Goal: Navigation & Orientation: Find specific page/section

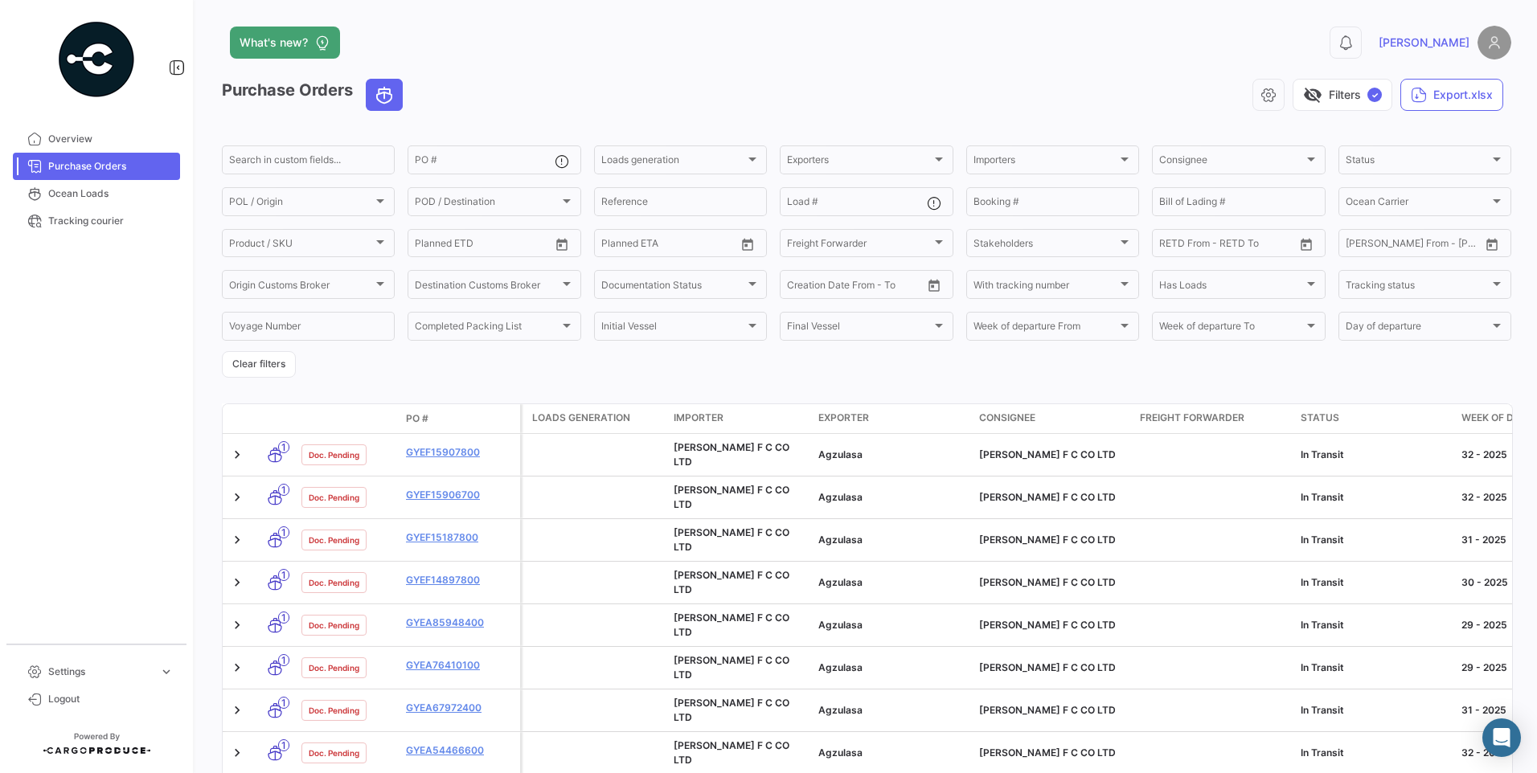
click at [72, 166] on span "Purchase Orders" at bounding box center [110, 166] width 125 height 14
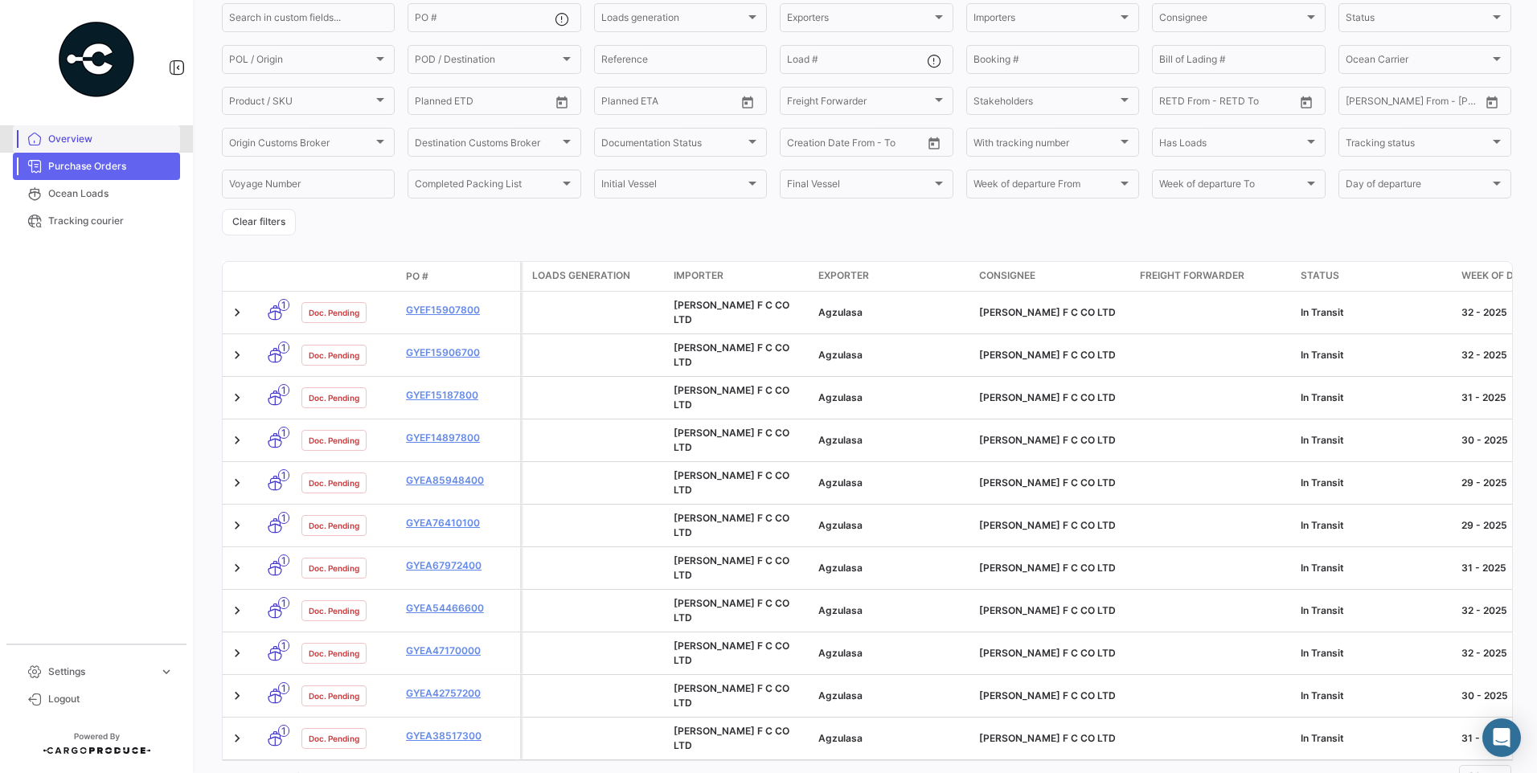
click at [72, 137] on span "Overview" at bounding box center [110, 139] width 125 height 14
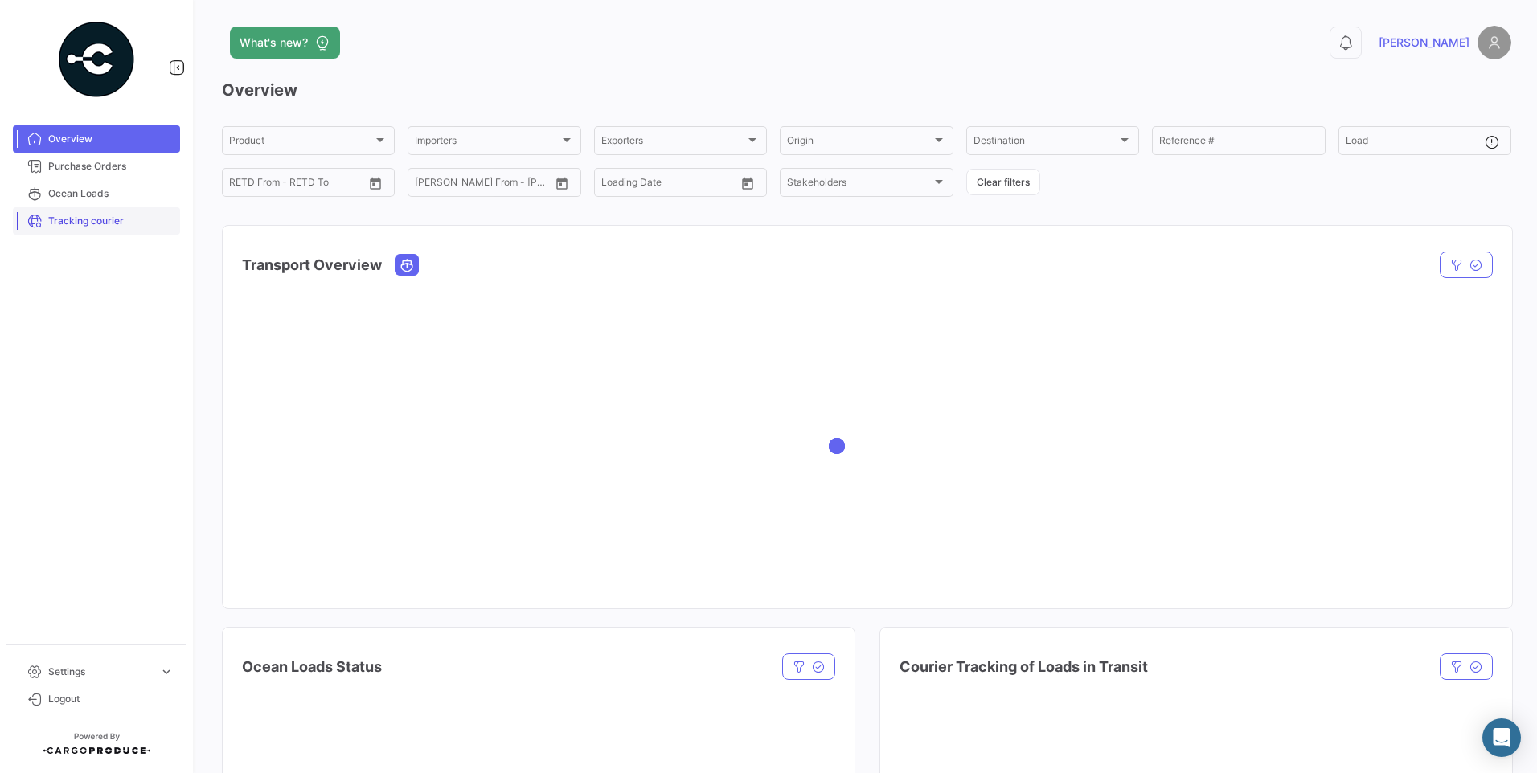
click at [76, 223] on span "Tracking courier" at bounding box center [110, 221] width 125 height 14
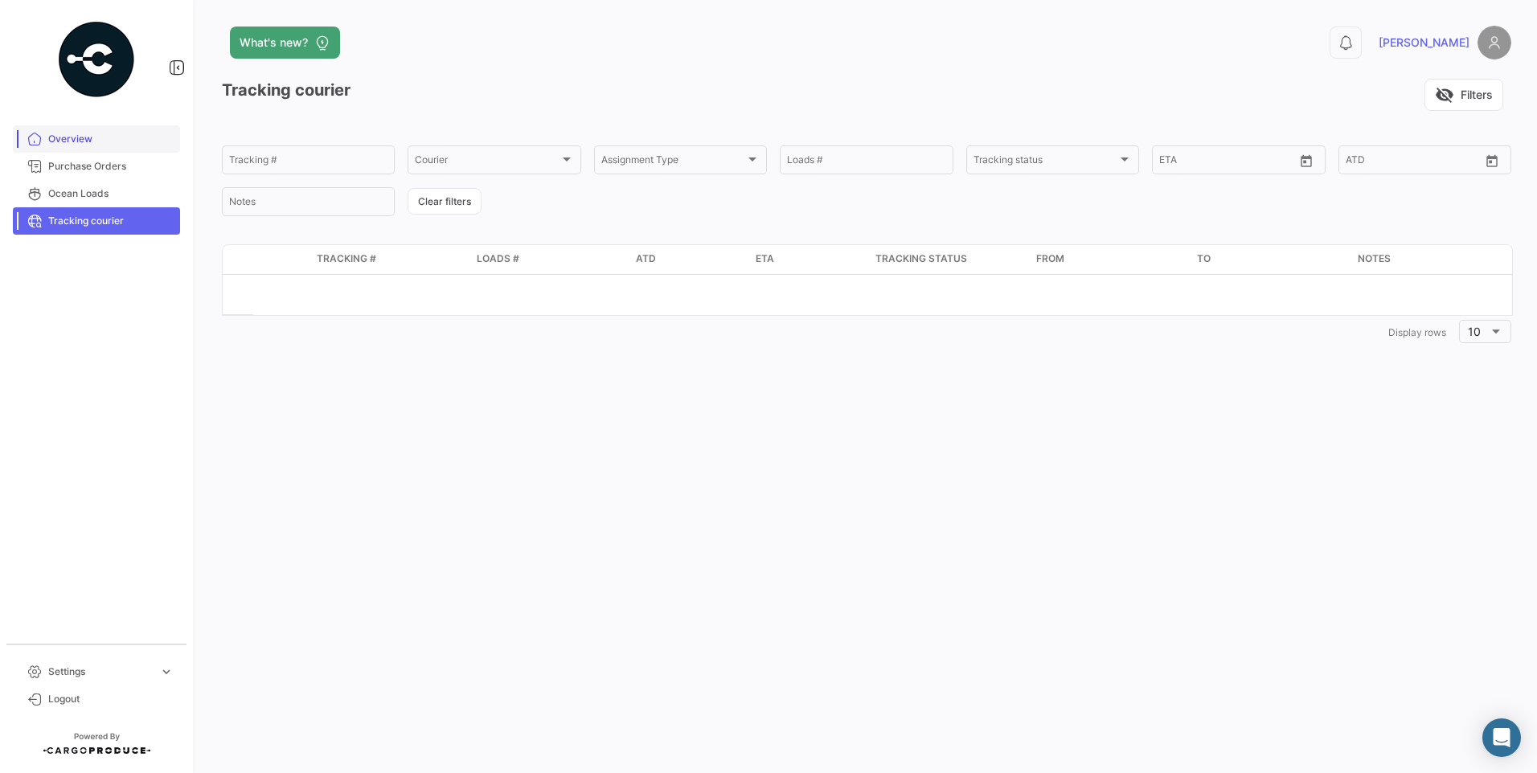
click at [82, 141] on span "Overview" at bounding box center [110, 139] width 125 height 14
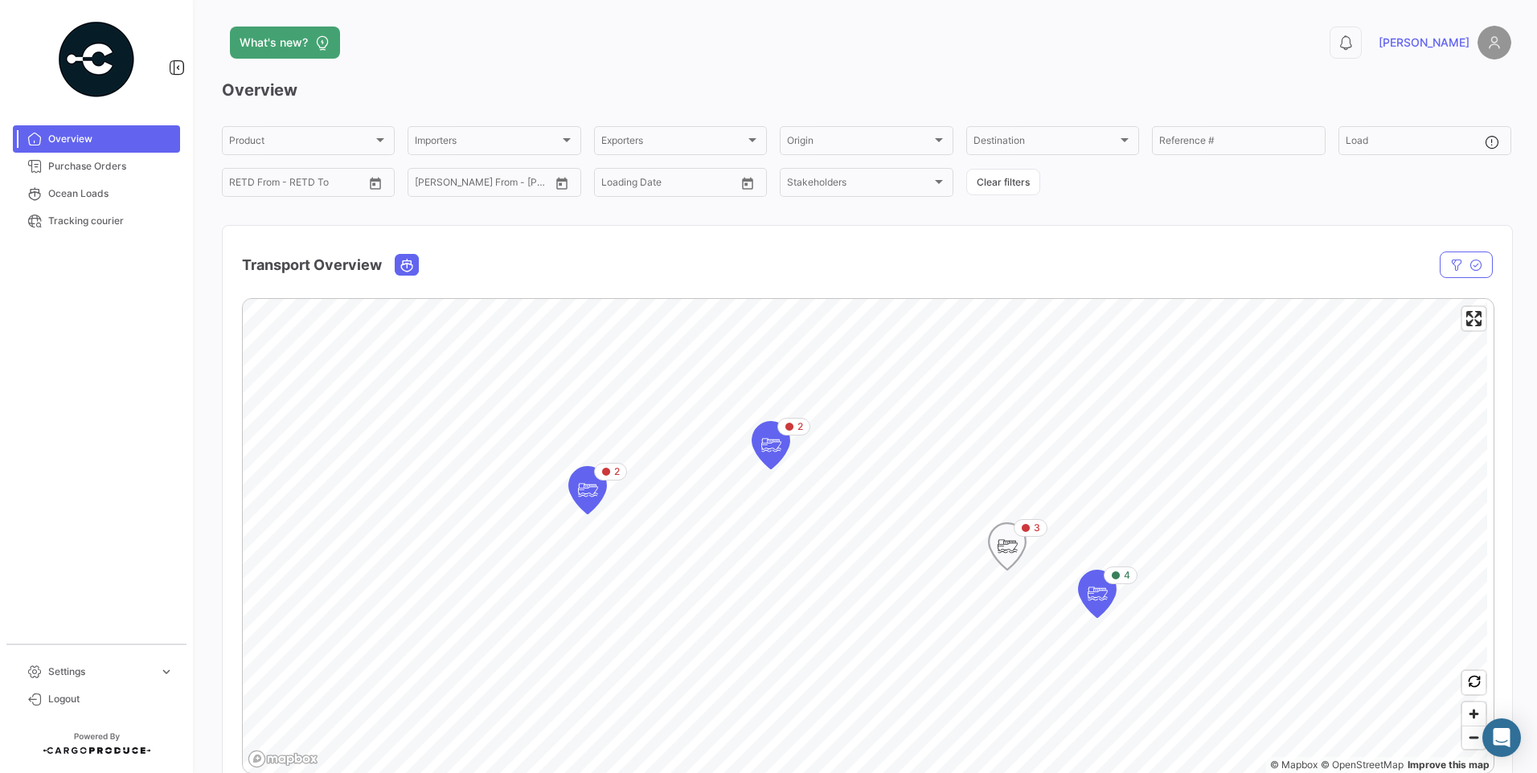
click at [1014, 557] on icon "Map marker" at bounding box center [1007, 547] width 23 height 34
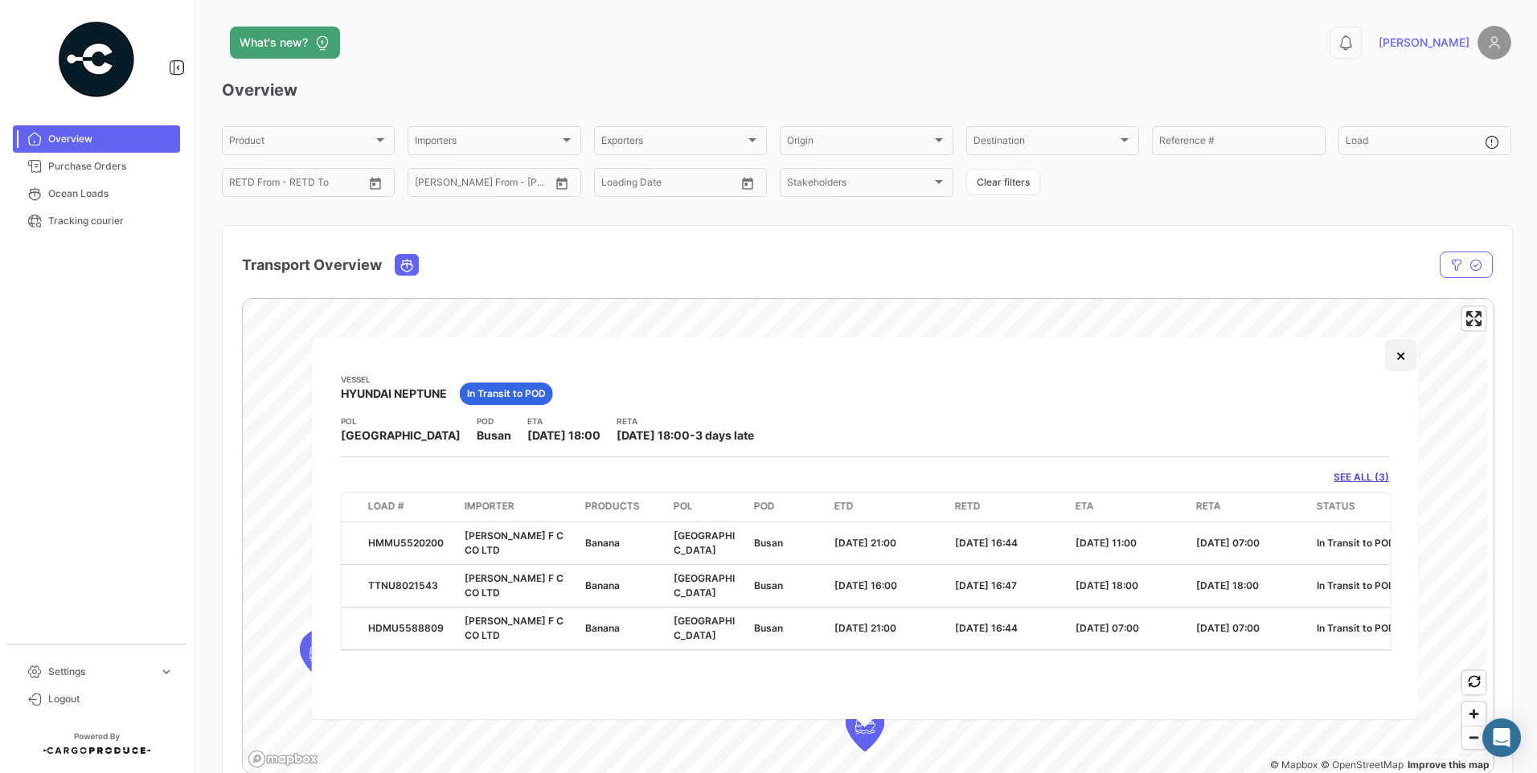
click at [1400, 353] on button "×" at bounding box center [1400, 355] width 32 height 32
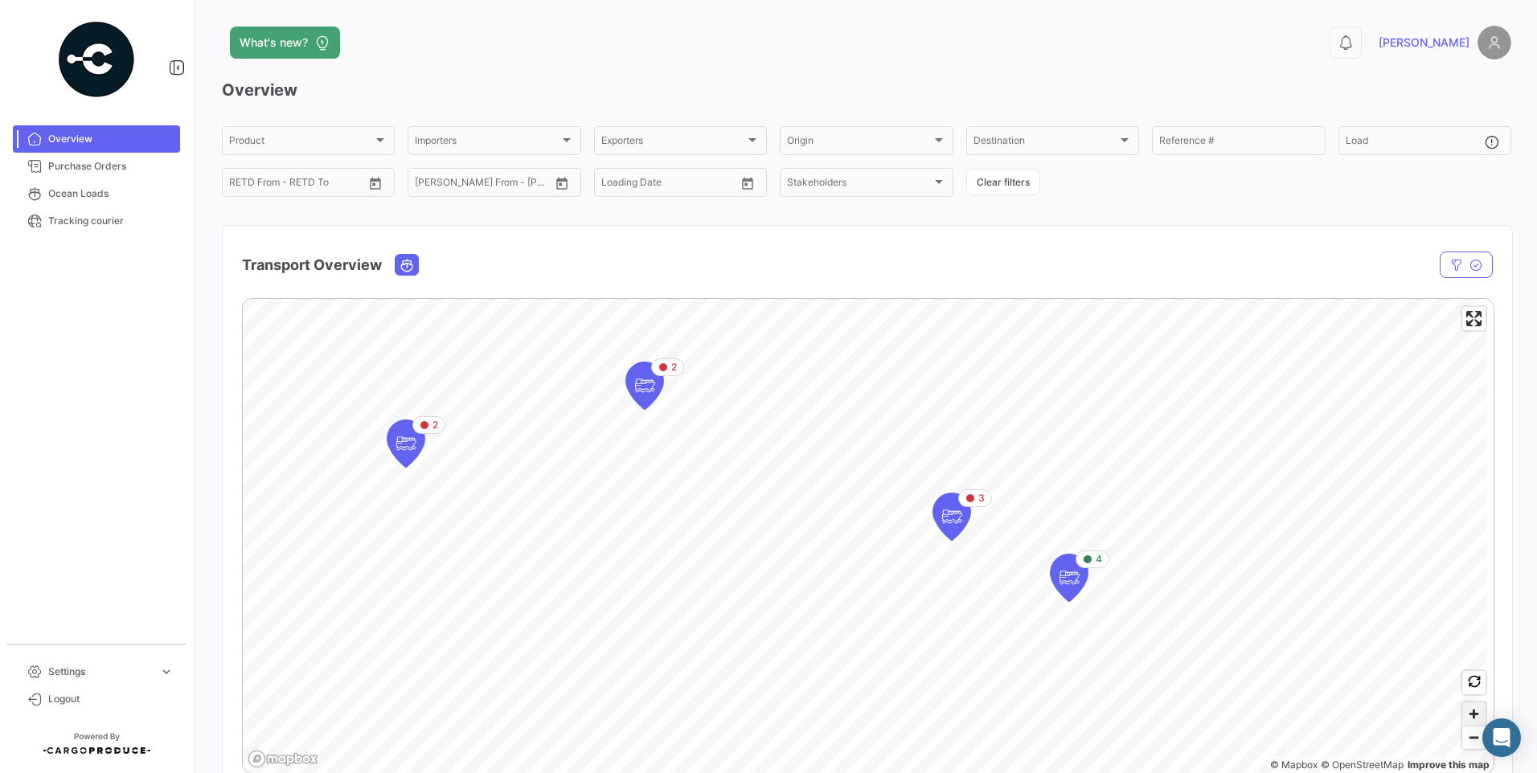
click at [1465, 712] on span "Zoom in" at bounding box center [1473, 714] width 23 height 23
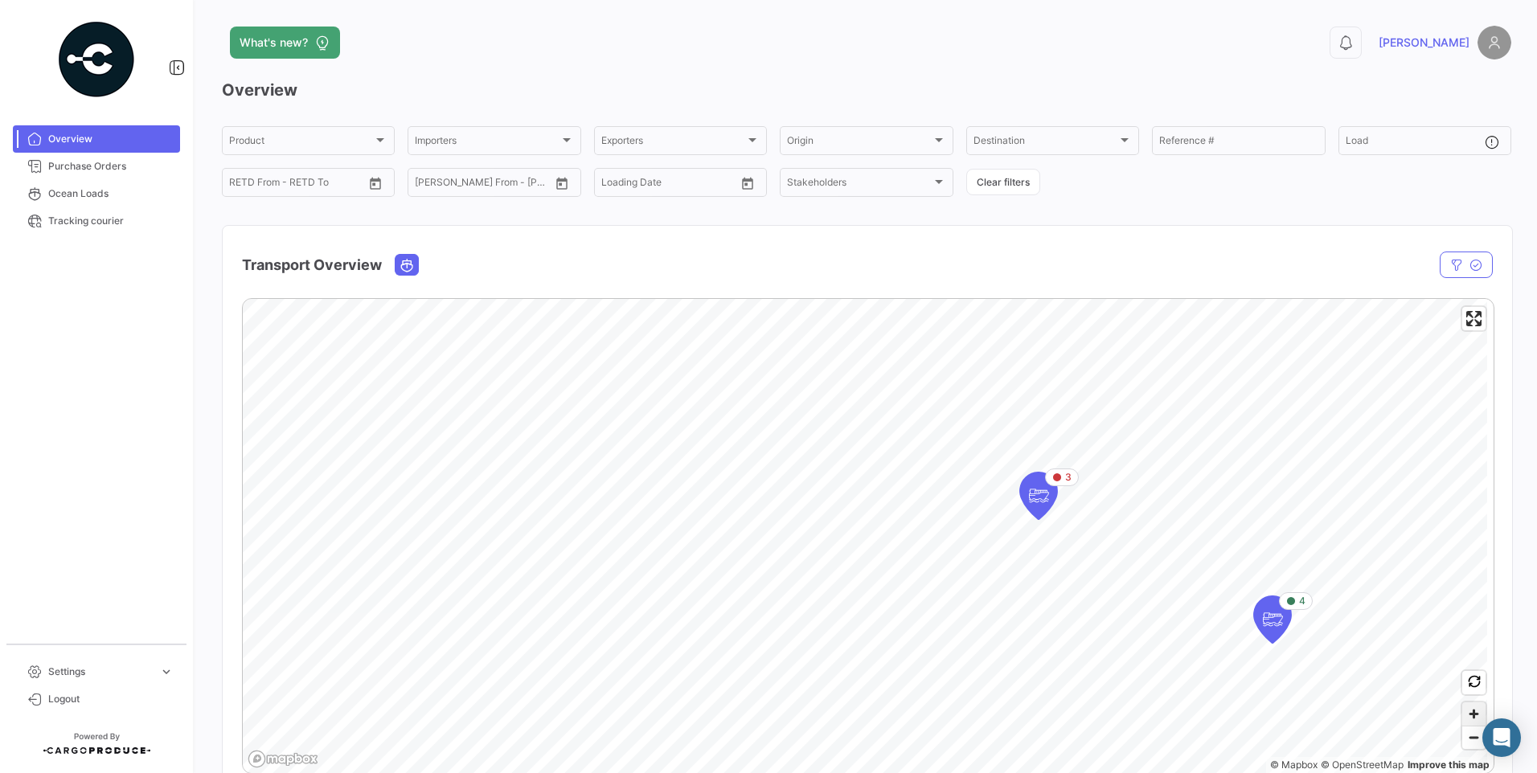
click at [1465, 712] on span "Zoom in" at bounding box center [1473, 714] width 23 height 23
click at [1462, 713] on span "Zoom in" at bounding box center [1473, 714] width 23 height 23
click at [966, 467] on icon "Map marker" at bounding box center [968, 456] width 23 height 34
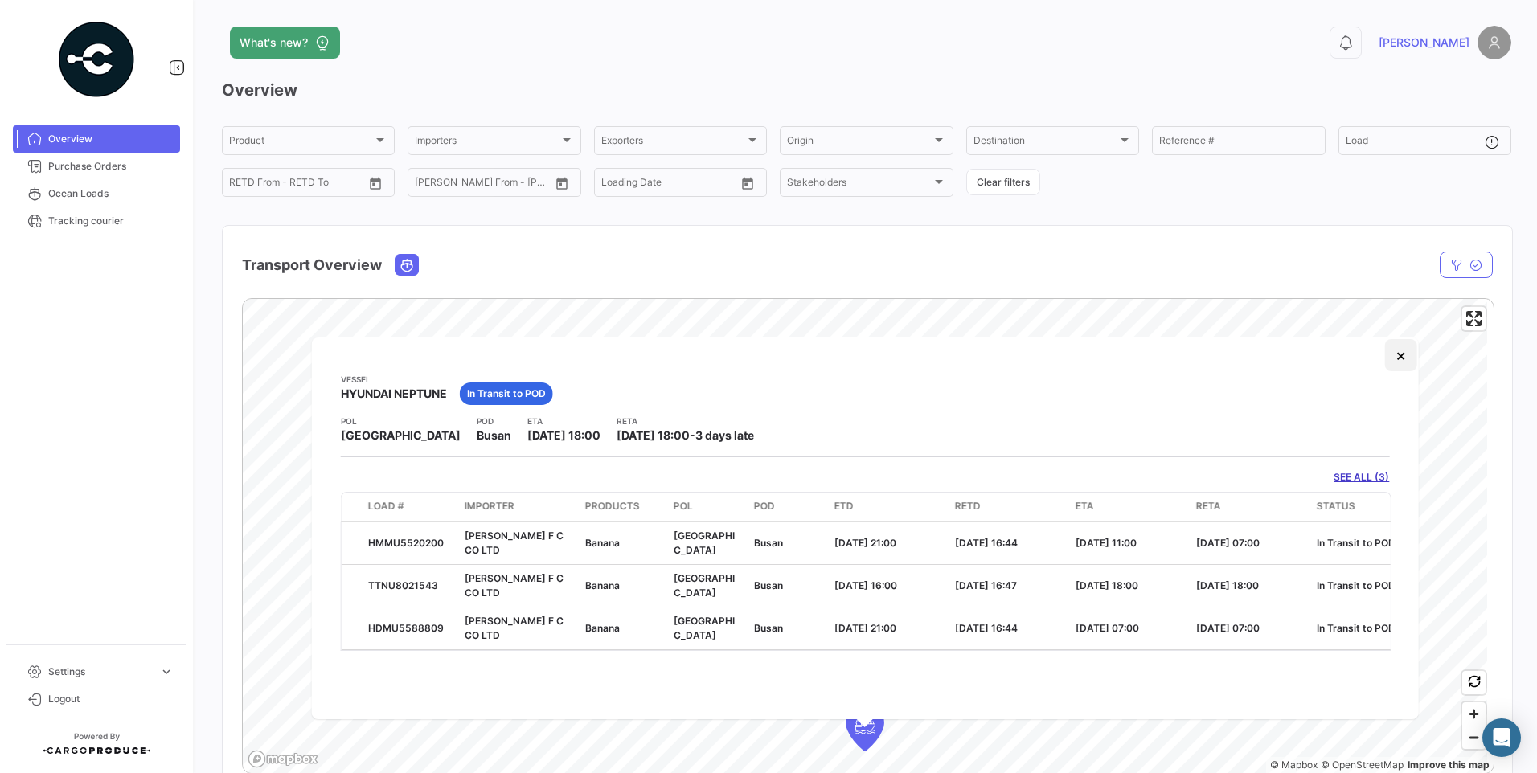
click at [1399, 355] on button "×" at bounding box center [1400, 355] width 32 height 32
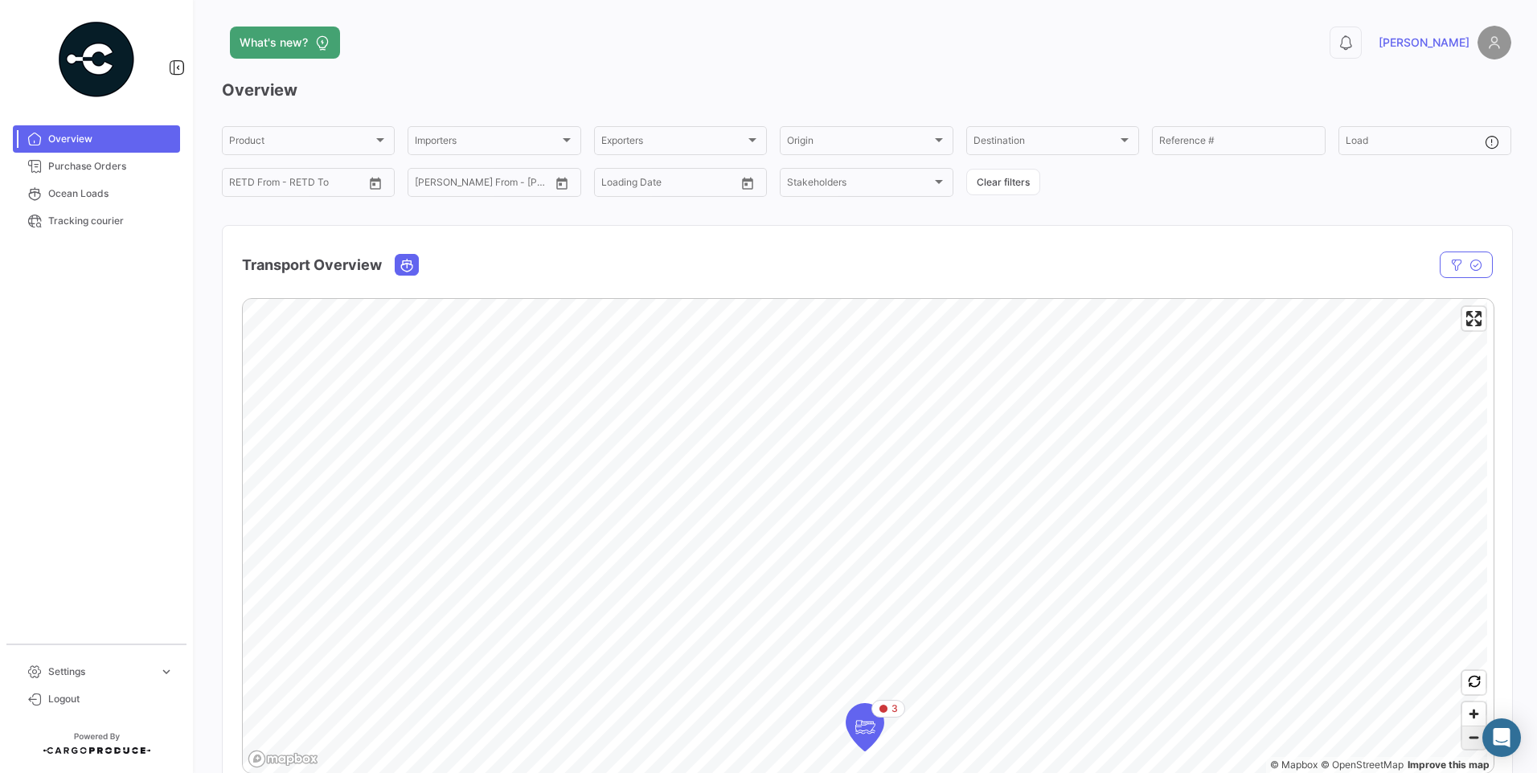
click at [1463, 738] on span "Zoom out" at bounding box center [1473, 738] width 23 height 23
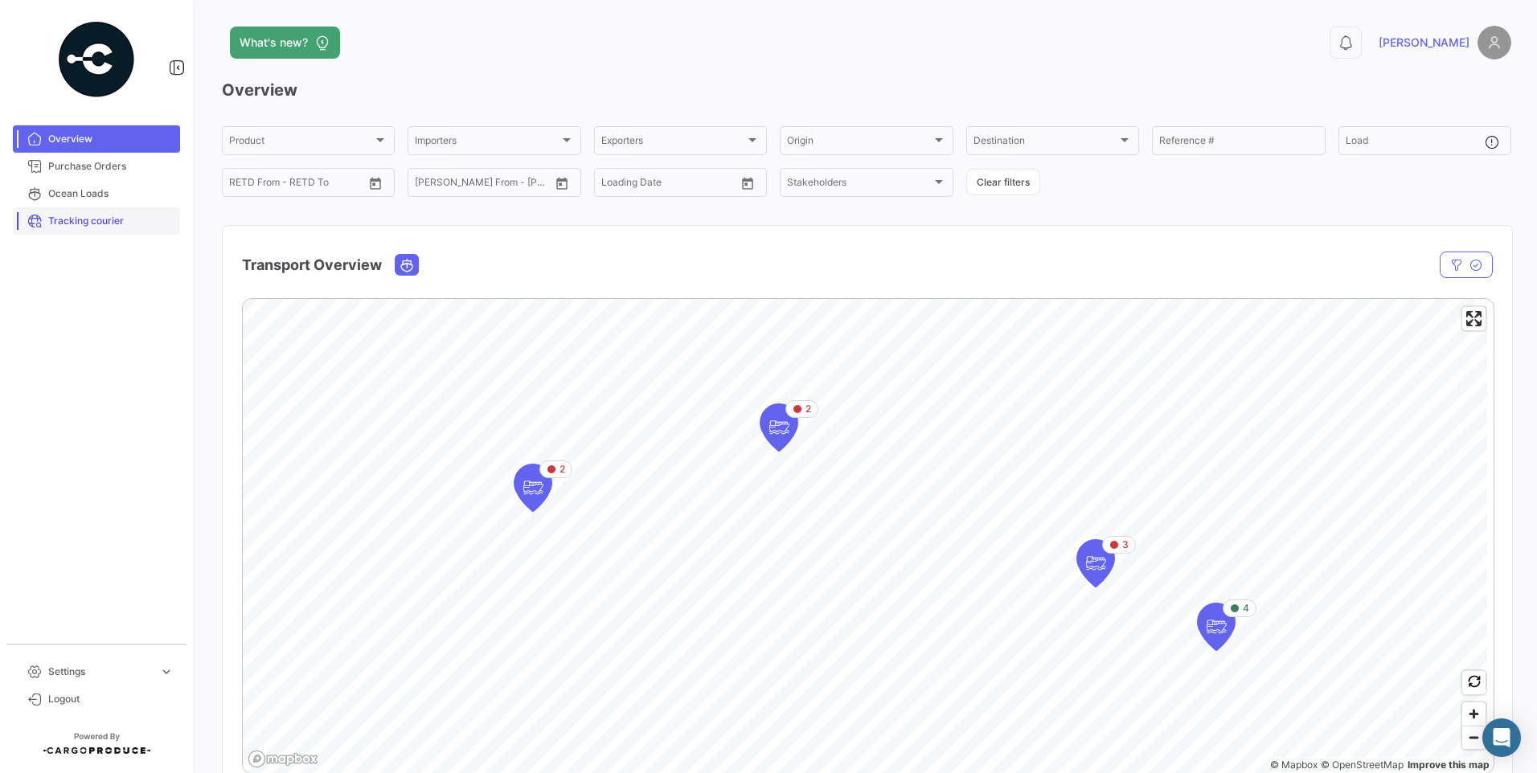
click at [55, 225] on span "Tracking courier" at bounding box center [110, 221] width 125 height 14
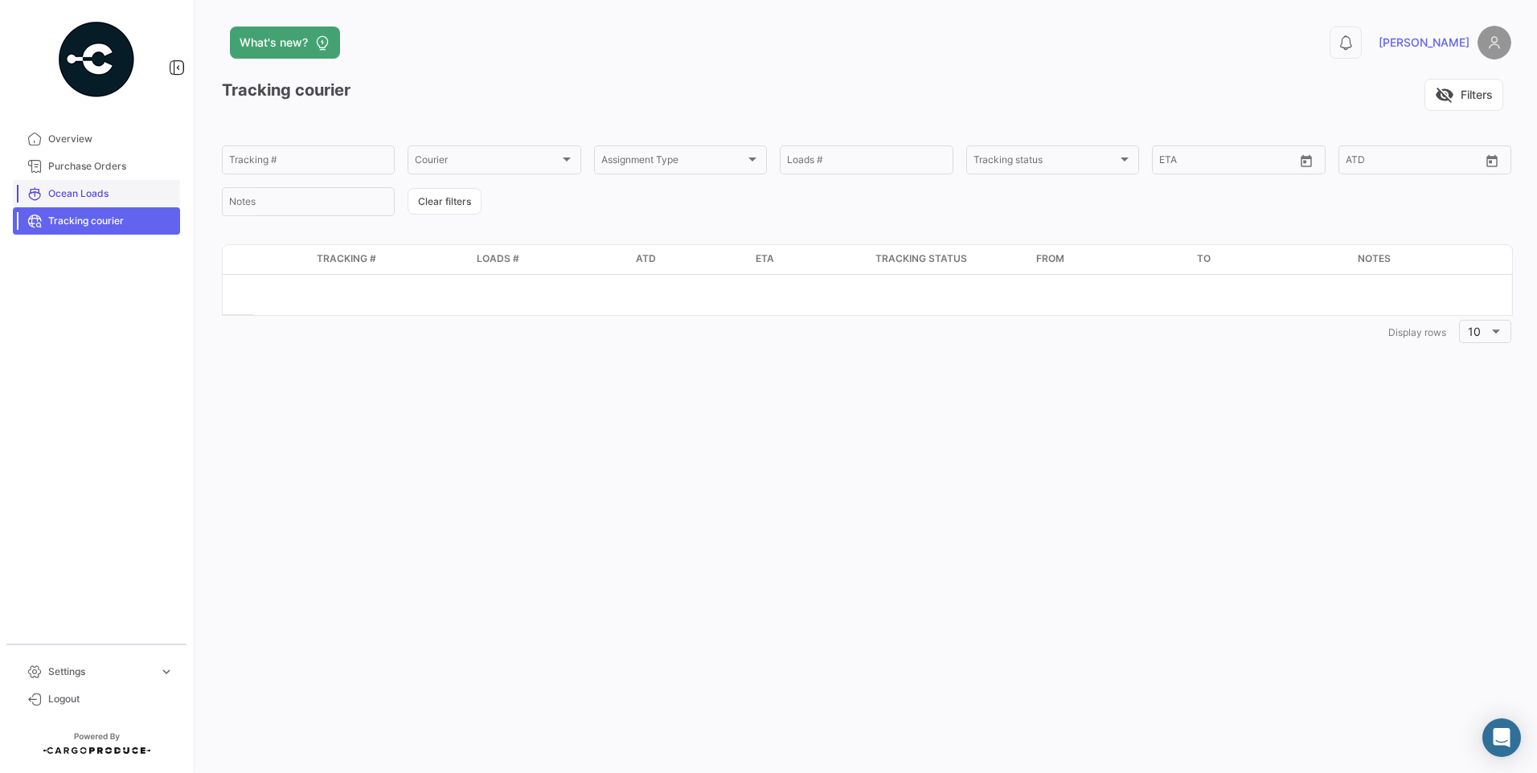
click at [78, 185] on link "Ocean Loads" at bounding box center [96, 193] width 167 height 27
